Goal: Information Seeking & Learning: Learn about a topic

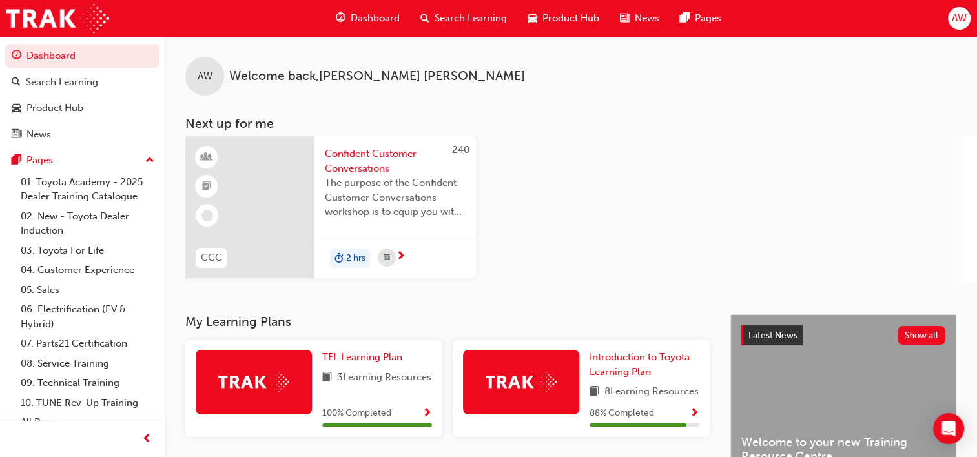
click at [266, 203] on div at bounding box center [249, 207] width 129 height 142
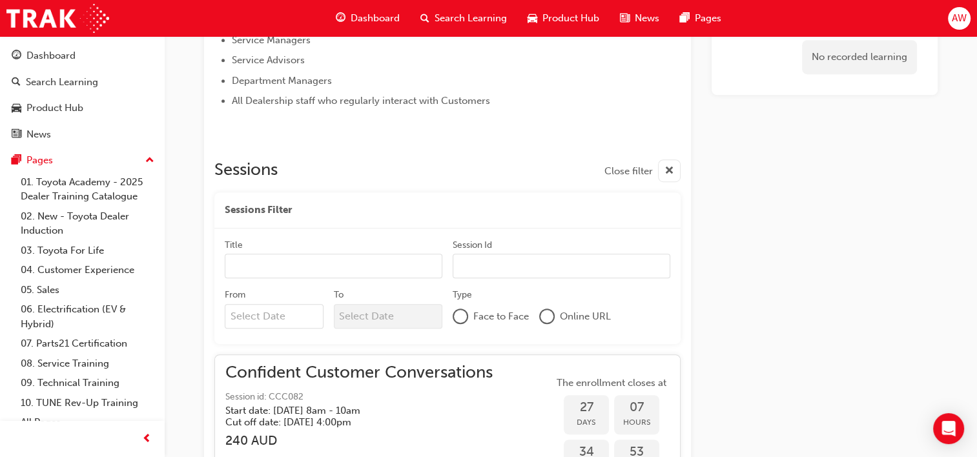
scroll to position [692, 0]
click at [53, 59] on div "Dashboard" at bounding box center [50, 55] width 49 height 15
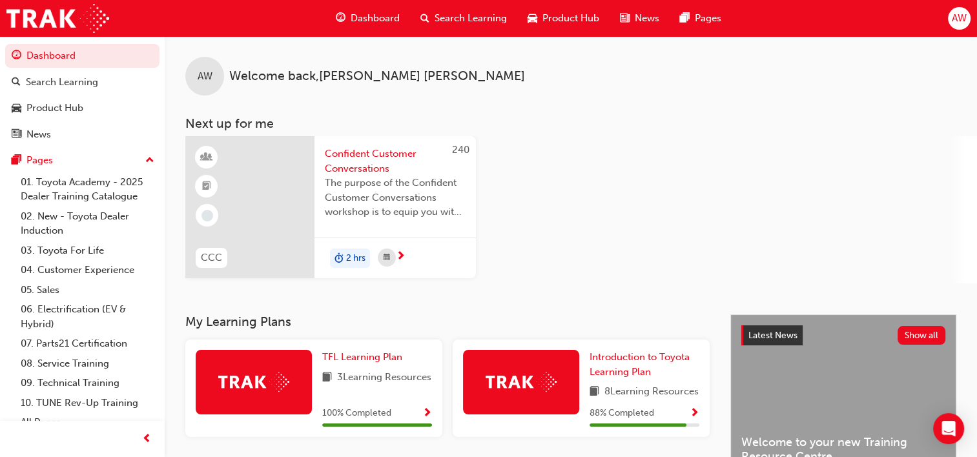
click at [515, 392] on div at bounding box center [521, 382] width 116 height 65
click at [612, 353] on span "Introduction to Toyota Learning Plan" at bounding box center [640, 364] width 100 height 26
